Goal: Register for event/course

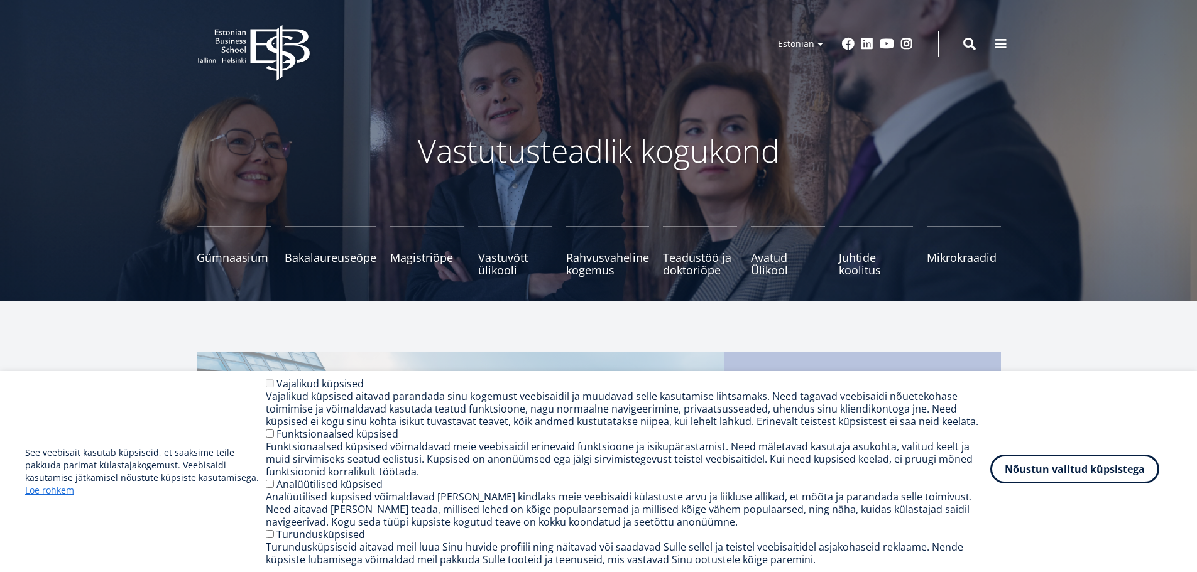
click at [1076, 467] on button "Nõustun valitud küpsistega" at bounding box center [1074, 469] width 169 height 29
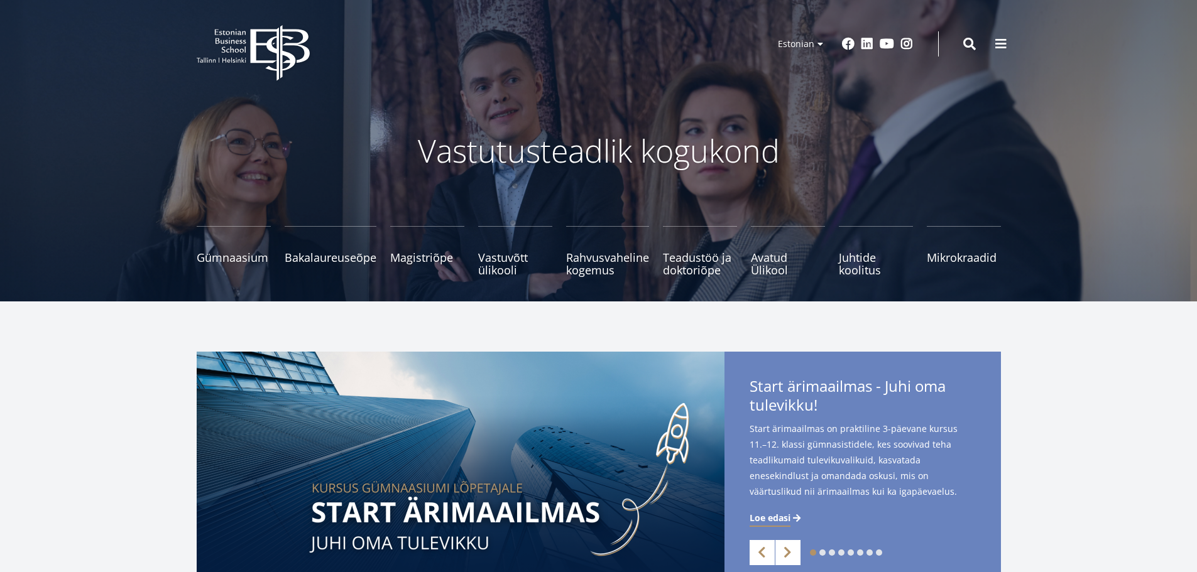
click at [276, 50] on icon at bounding box center [279, 53] width 59 height 56
click at [344, 245] on span "Bakalaureuseõpe Tutvu ja registreeru" at bounding box center [331, 251] width 92 height 13
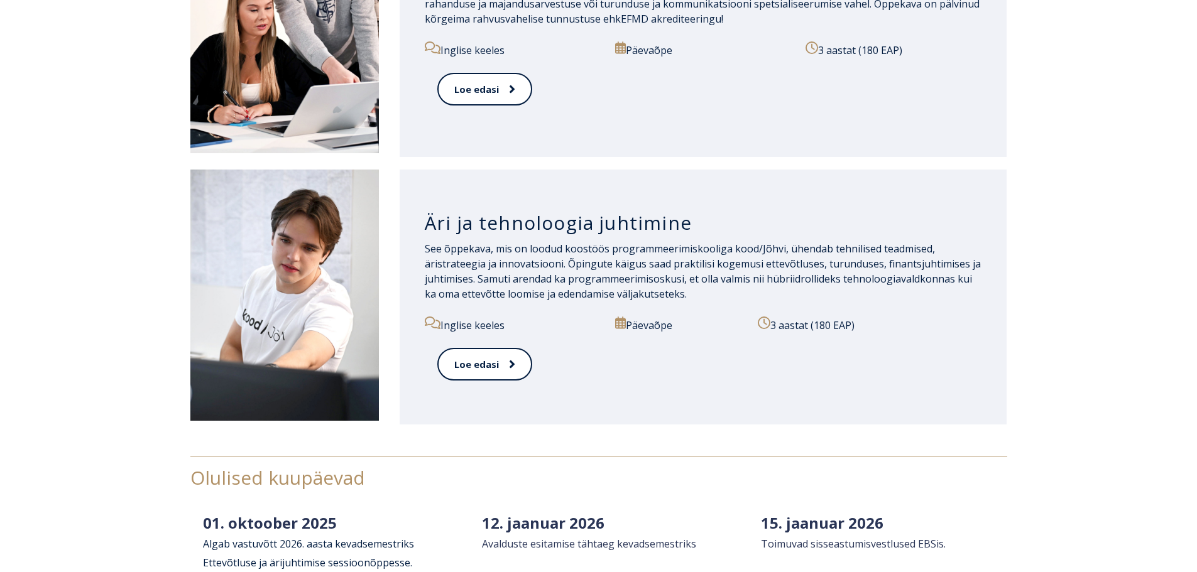
scroll to position [1822, 0]
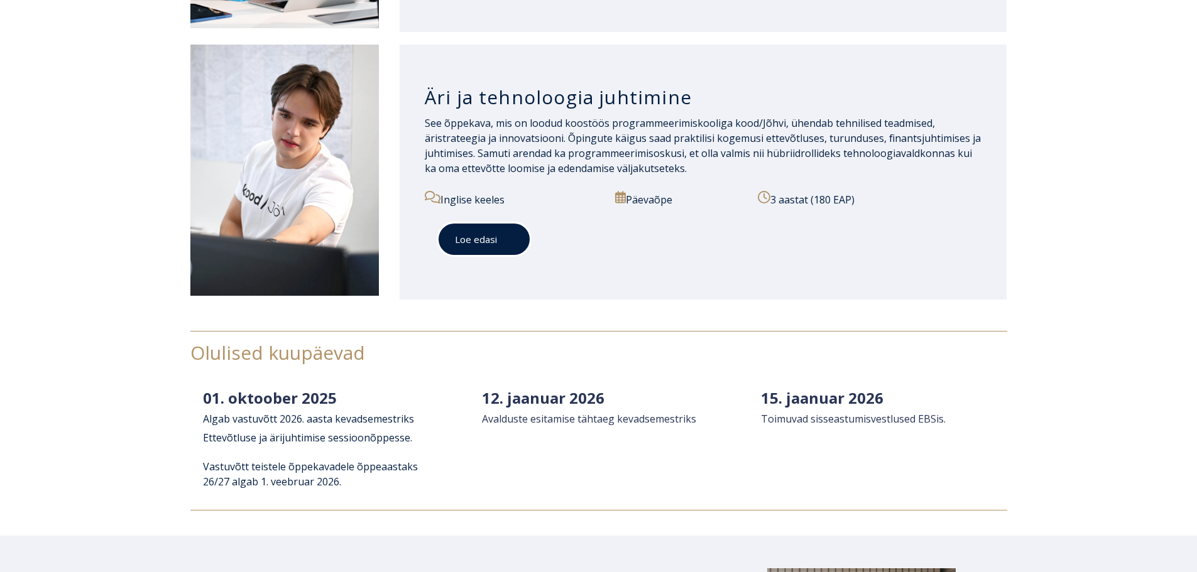
click at [500, 246] on span at bounding box center [505, 239] width 16 height 13
